Goal: Book appointment/travel/reservation

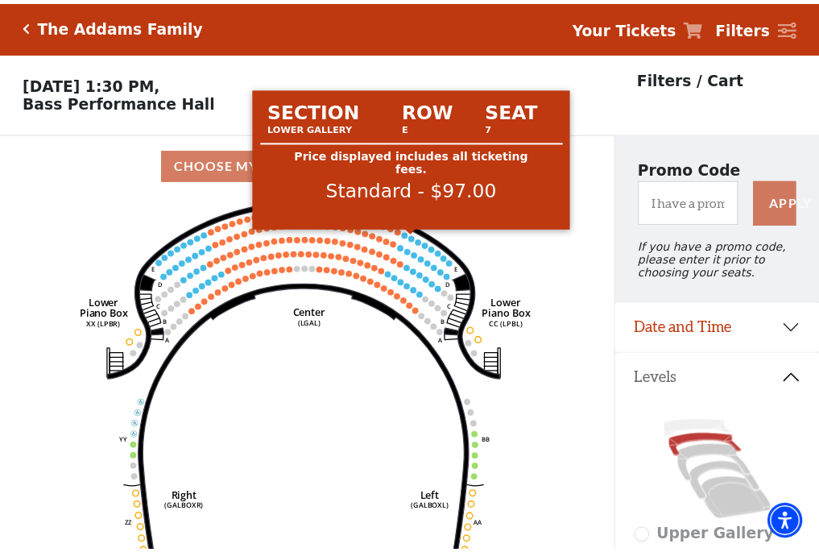
scroll to position [75, 0]
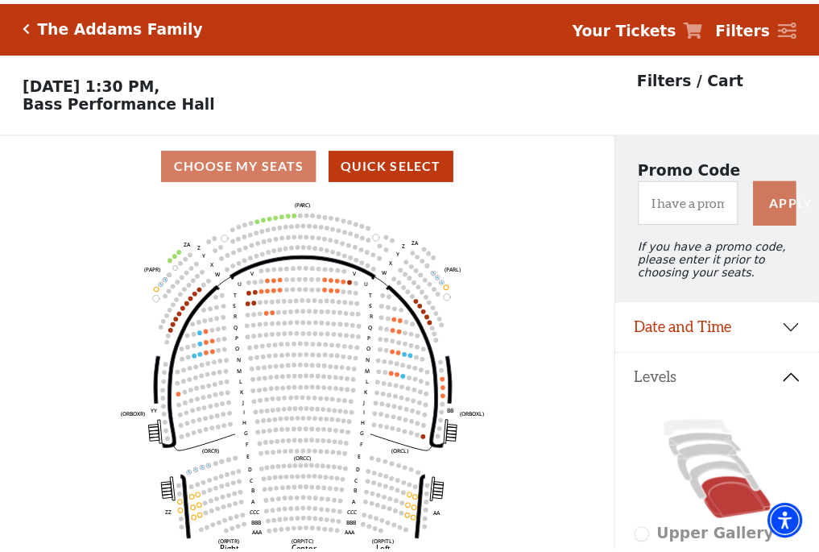
scroll to position [75, 0]
